Goal: Task Accomplishment & Management: Complete application form

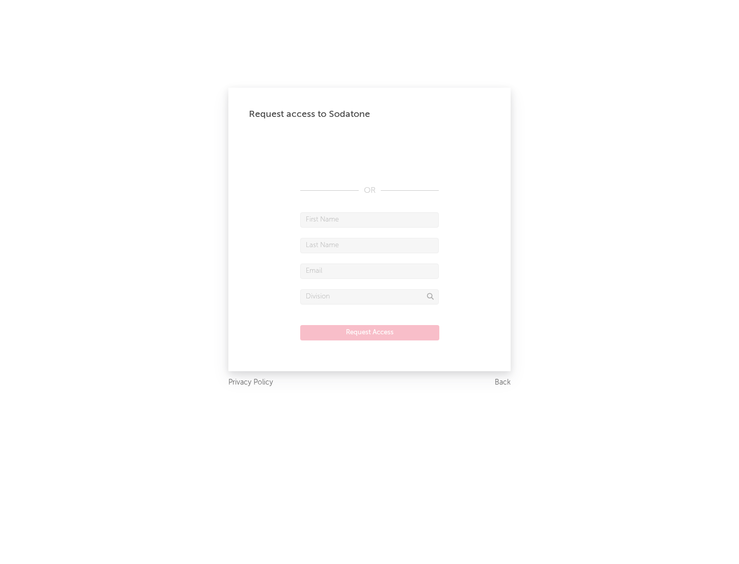
click at [369, 220] on input "text" at bounding box center [369, 219] width 139 height 15
type input "[PERSON_NAME]"
click at [369, 245] on input "text" at bounding box center [369, 245] width 139 height 15
type input "[PERSON_NAME]"
click at [369, 271] on input "text" at bounding box center [369, 271] width 139 height 15
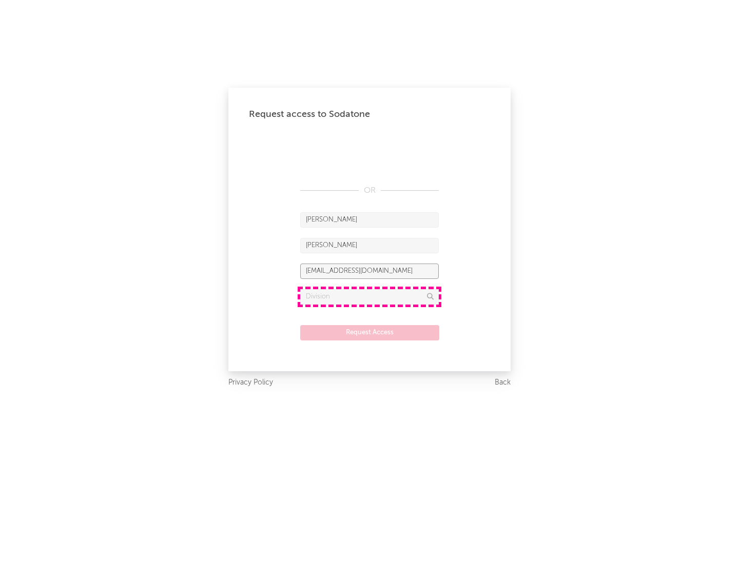
type input "[EMAIL_ADDRESS][DOMAIN_NAME]"
click at [369, 297] on input "text" at bounding box center [369, 296] width 139 height 15
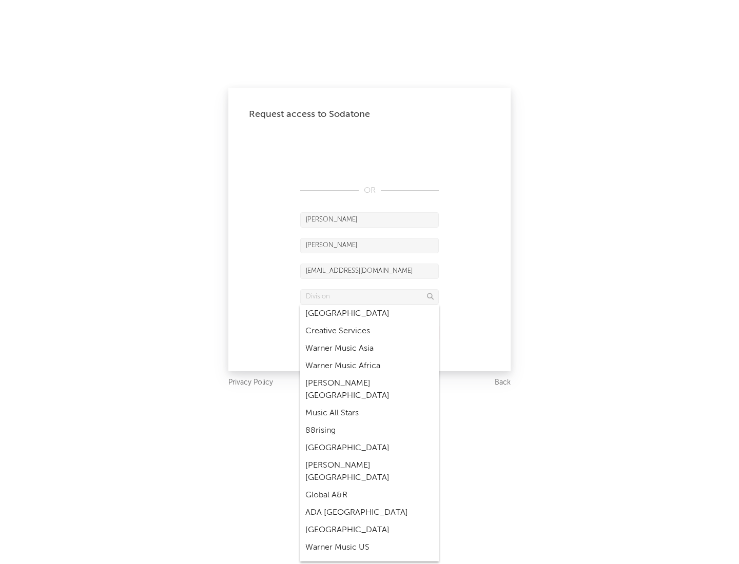
click at [366, 405] on div "Music All Stars" at bounding box center [369, 413] width 139 height 17
type input "Music All Stars"
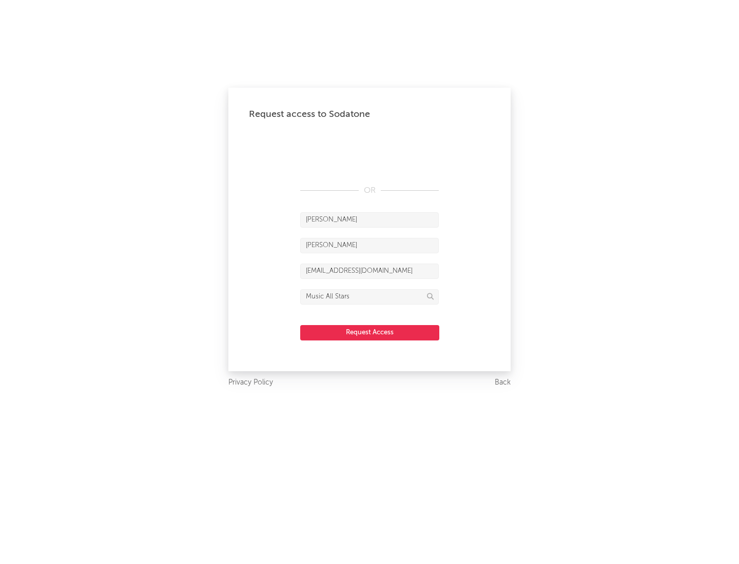
click at [369, 332] on button "Request Access" at bounding box center [369, 332] width 139 height 15
